Goal: Transaction & Acquisition: Purchase product/service

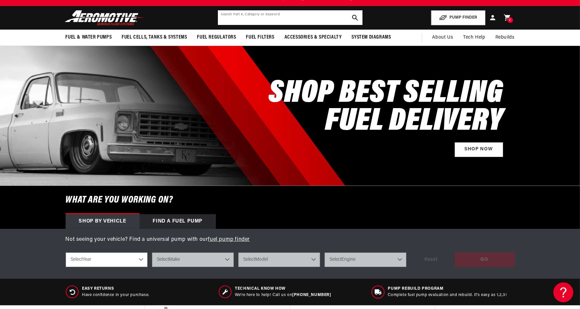
click at [261, 18] on input "text" at bounding box center [290, 17] width 144 height 15
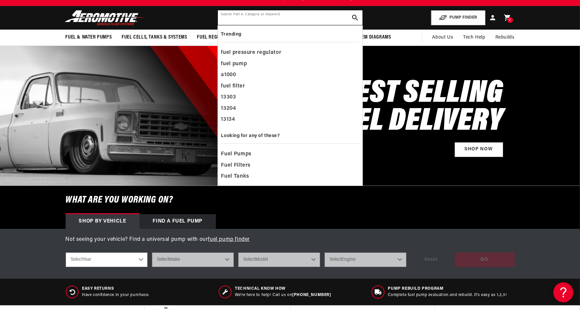
click at [261, 18] on input "text" at bounding box center [290, 17] width 144 height 15
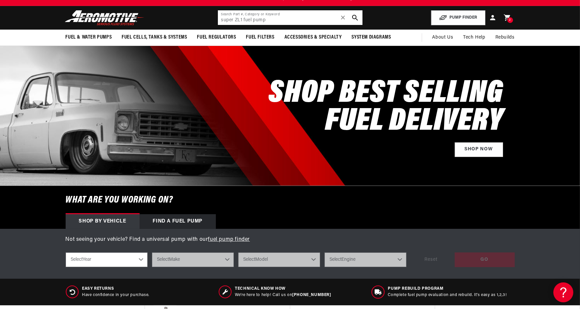
type input "super ZL1 fuel pump"
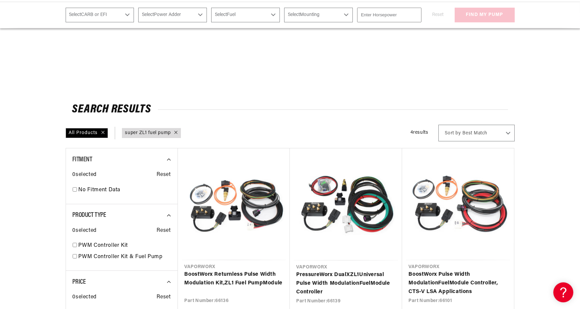
scroll to position [270, 0]
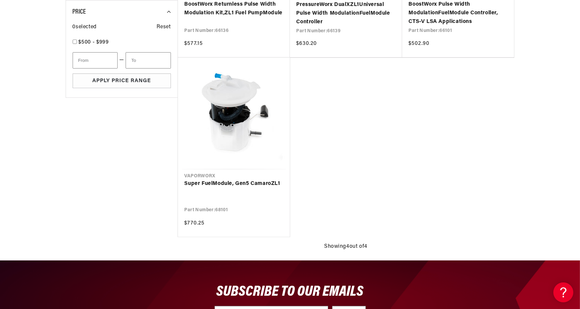
click at [235, 180] on link "Super Fuel Module, Gen5 Camaro ZL1" at bounding box center [233, 184] width 99 height 9
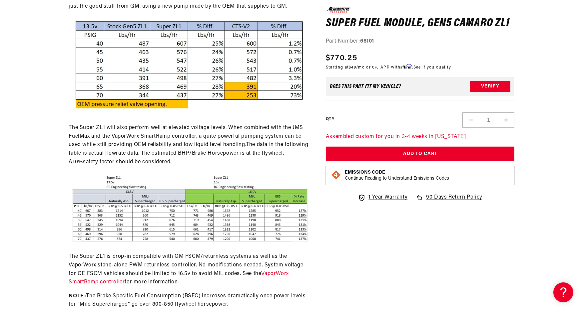
scroll to position [415, 0]
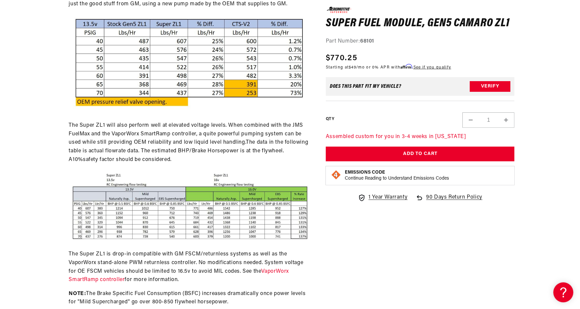
click at [141, 281] on p "The Super ZL1 is drop-in compatible with GM FSCM/returnless systems as well as …" at bounding box center [189, 267] width 240 height 34
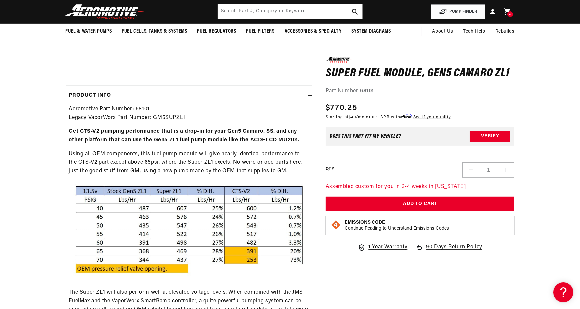
scroll to position [242, 0]
